Goal: Check status: Check status

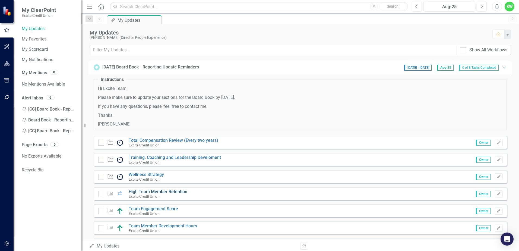
click at [157, 190] on link "High Team Member Retention" at bounding box center [158, 191] width 59 height 5
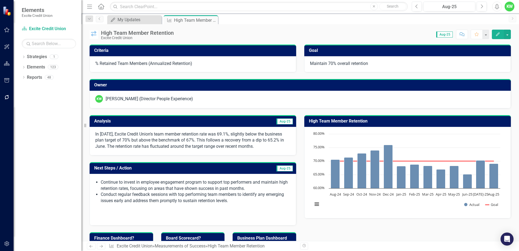
drag, startPoint x: 95, startPoint y: 134, endPoint x: 167, endPoint y: 139, distance: 73.0
click at [167, 139] on div "In [DATE], Excite Credit Union's team member retention rate was 69.1%, slightly…" at bounding box center [193, 141] width 207 height 29
click at [165, 139] on p "In [DATE], Excite Credit Union's team member retention rate was 69.1%, slightly…" at bounding box center [192, 140] width 195 height 19
click at [96, 134] on p "In [DATE], Excite Credit Union's team member retention rate was 69.1%, slightly…" at bounding box center [192, 140] width 195 height 19
drag, startPoint x: 95, startPoint y: 134, endPoint x: 171, endPoint y: 138, distance: 75.9
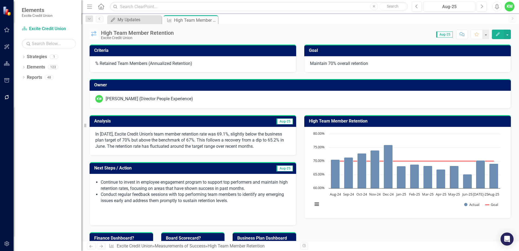
click at [171, 138] on div "In [DATE], Excite Credit Union's team member retention rate was 69.1%, slightly…" at bounding box center [193, 141] width 207 height 29
click at [96, 134] on p "In [DATE], Excite Credit Union's team member retention rate was 69.1%, slightly…" at bounding box center [192, 140] width 195 height 19
drag, startPoint x: 96, startPoint y: 134, endPoint x: 118, endPoint y: 133, distance: 22.0
click at [109, 134] on p "In [DATE], Excite Credit Union's team member retention rate was 69.1%, slightly…" at bounding box center [192, 140] width 195 height 19
click at [173, 123] on h3 "Analysis" at bounding box center [143, 121] width 98 height 5
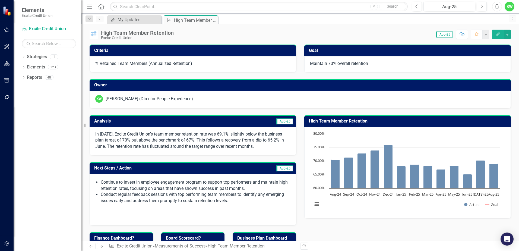
click at [173, 123] on h3 "Analysis" at bounding box center [143, 121] width 98 height 5
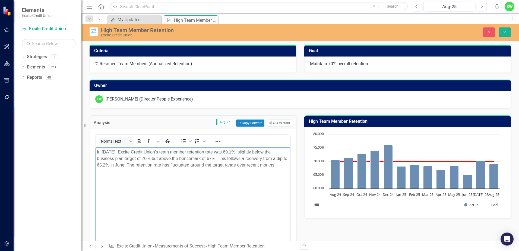
drag, startPoint x: 97, startPoint y: 153, endPoint x: 280, endPoint y: 167, distance: 183.8
click at [280, 167] on body "In [DATE], Excite Credit Union's team member retention rate was 69.1%, slightly…" at bounding box center [193, 187] width 195 height 81
copy p "In [DATE], Excite Credit Union's team member retention rate was 69.1%, slightly…"
click at [506, 33] on icon "Save" at bounding box center [505, 32] width 5 height 4
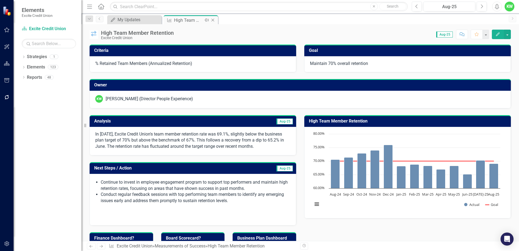
click at [213, 19] on icon "Close" at bounding box center [212, 20] width 5 height 4
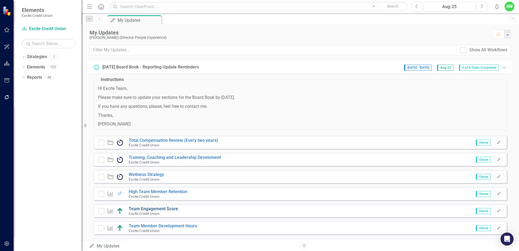
click at [147, 206] on link "Team Engagement Score" at bounding box center [153, 208] width 49 height 5
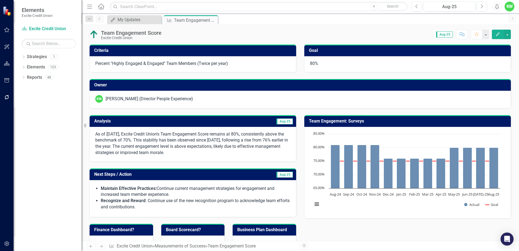
drag, startPoint x: 134, startPoint y: 133, endPoint x: 150, endPoint y: 133, distance: 16.6
click at [162, 132] on p "As of [DATE], Excite Credit Union's Team Engagement Score remains at 80%, consi…" at bounding box center [192, 143] width 195 height 25
click at [364, 122] on h3 "Team Engagement: Surveys" at bounding box center [408, 121] width 199 height 5
click at [365, 122] on h3 "Team Engagement: Surveys" at bounding box center [408, 121] width 199 height 5
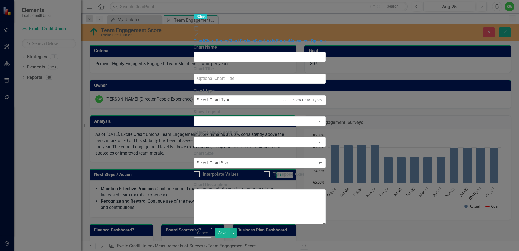
type input "Team Engagement: Surveys"
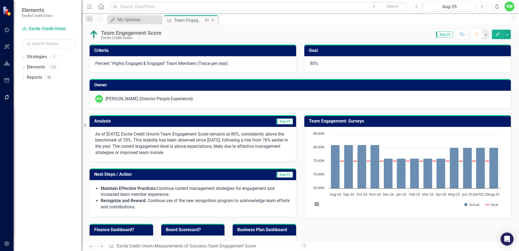
click at [212, 18] on icon "Close" at bounding box center [212, 20] width 5 height 4
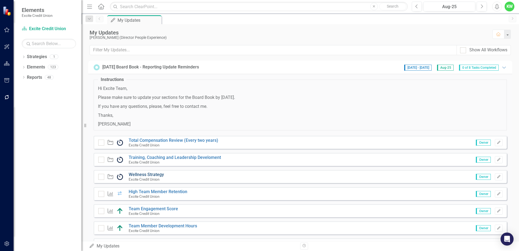
click at [141, 174] on link "Wellness Strategy" at bounding box center [146, 174] width 35 height 5
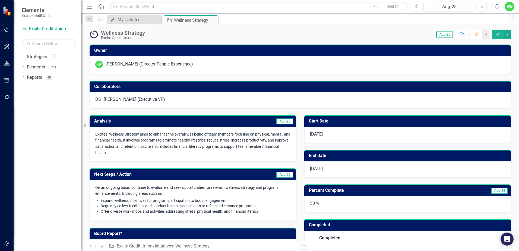
checkbox input "true"
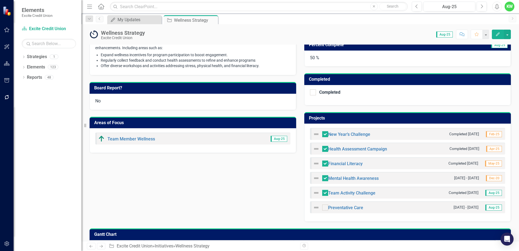
scroll to position [163, 0]
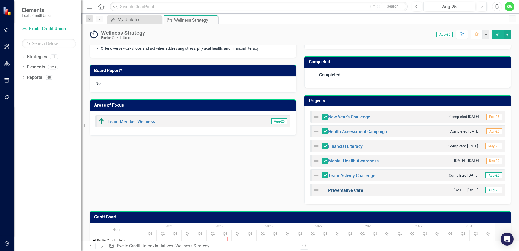
click at [344, 189] on link "Preventative Care" at bounding box center [345, 190] width 35 height 5
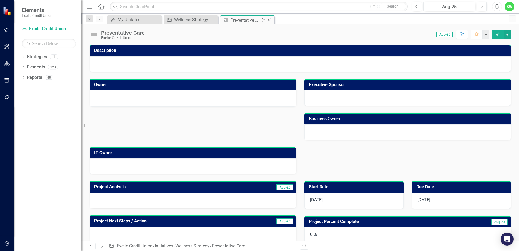
click at [270, 20] on icon "Close" at bounding box center [269, 20] width 5 height 4
